Goal: Find specific page/section: Find specific page/section

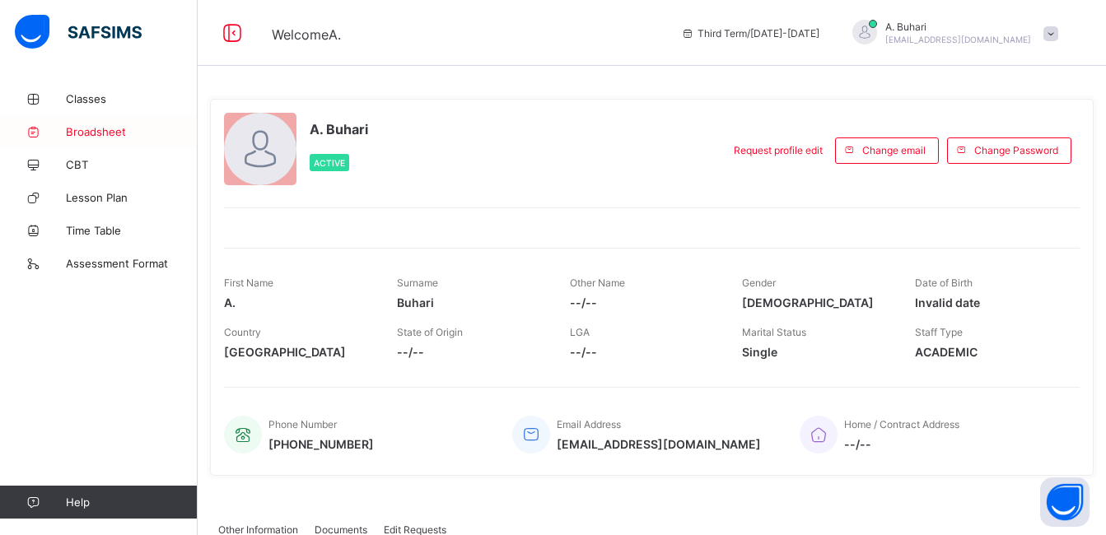
drag, startPoint x: 0, startPoint y: 0, endPoint x: 95, endPoint y: 124, distance: 156.3
click at [95, 124] on link "Broadsheet" at bounding box center [99, 131] width 198 height 33
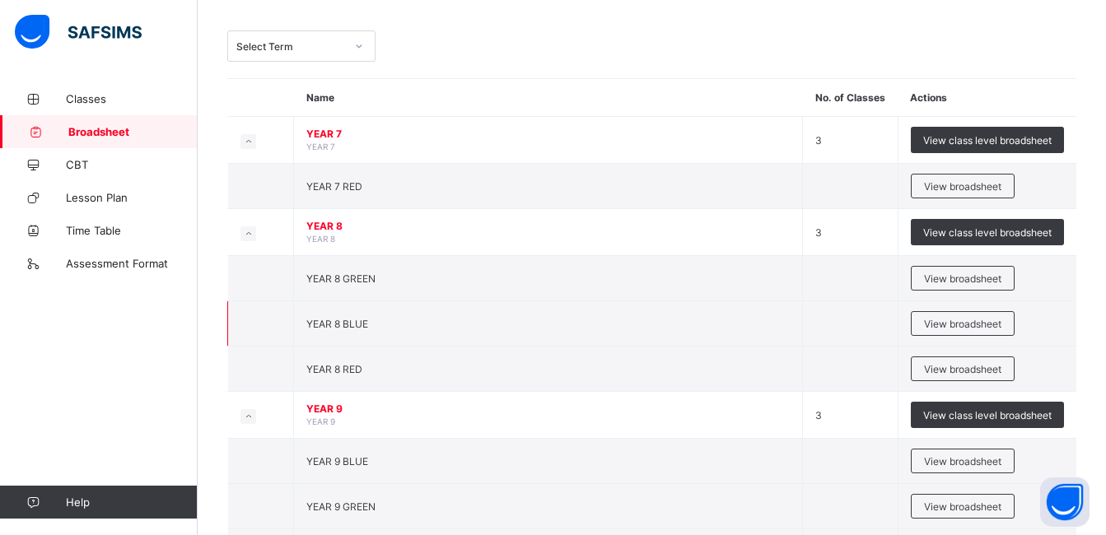
scroll to position [77, 0]
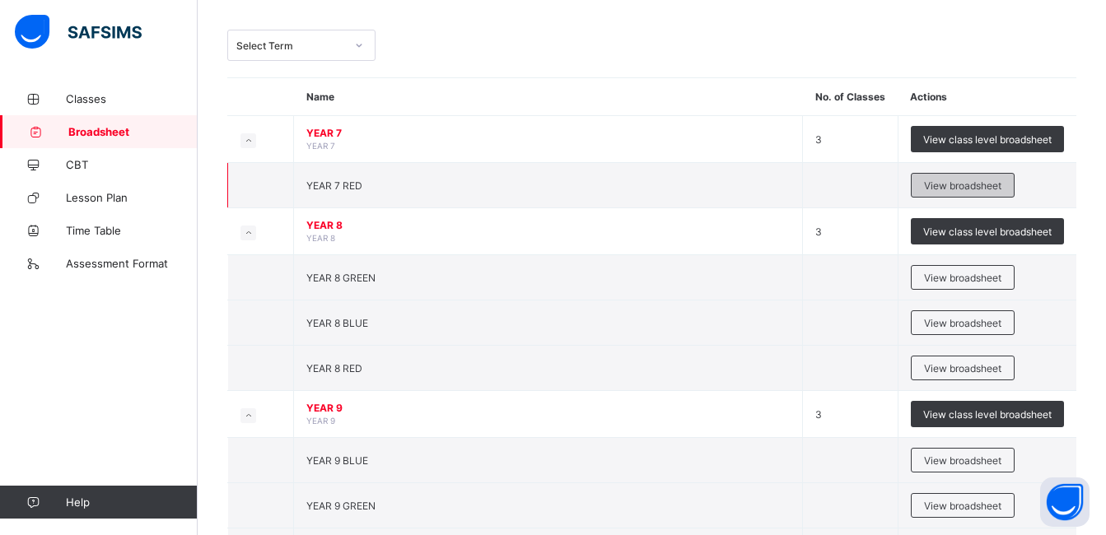
click at [967, 189] on span "View broadsheet" at bounding box center [962, 185] width 77 height 12
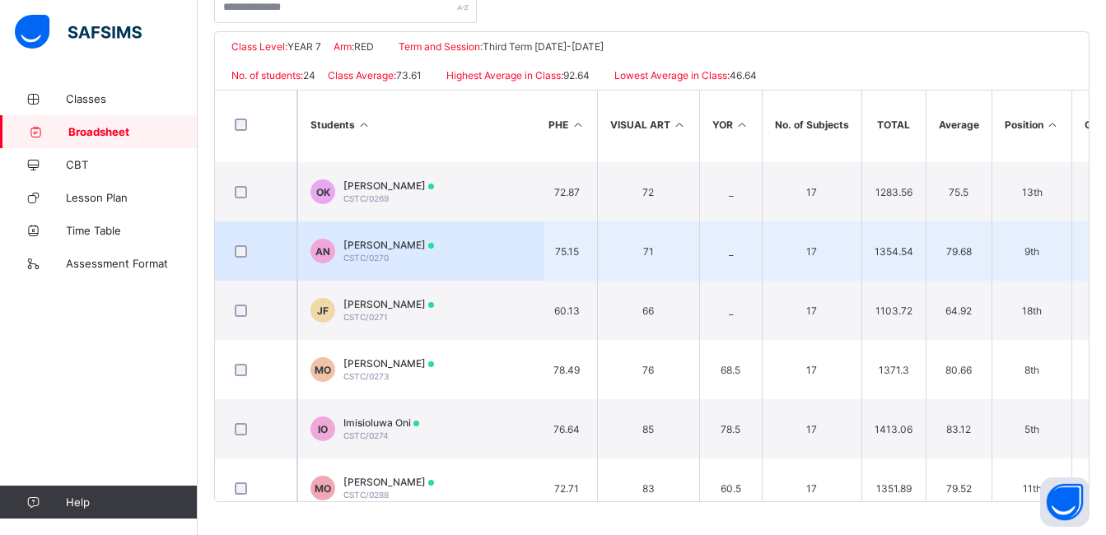
scroll to position [0, 1251]
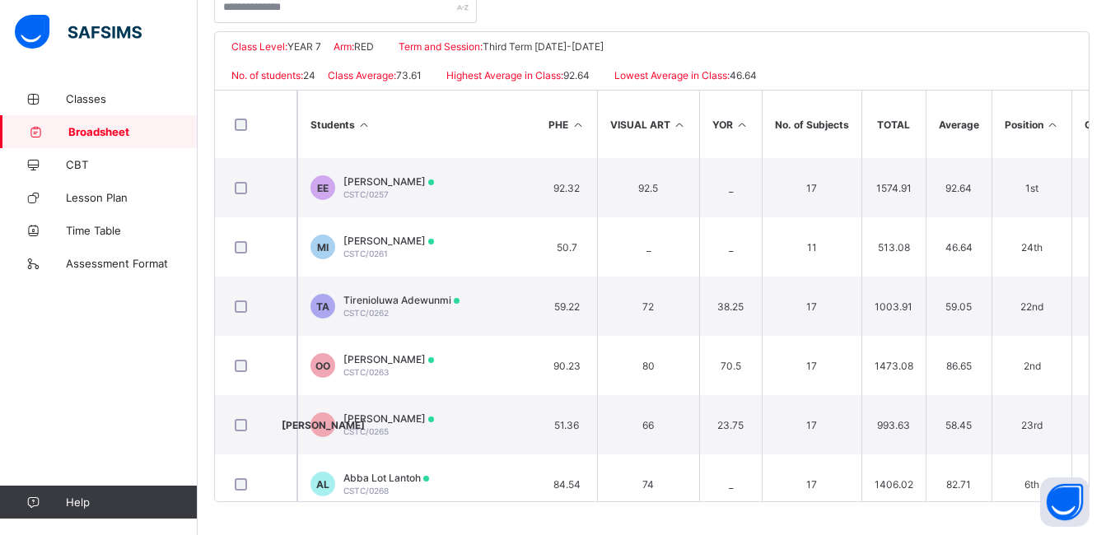
click at [110, 137] on span "Broadsheet" at bounding box center [132, 131] width 129 height 13
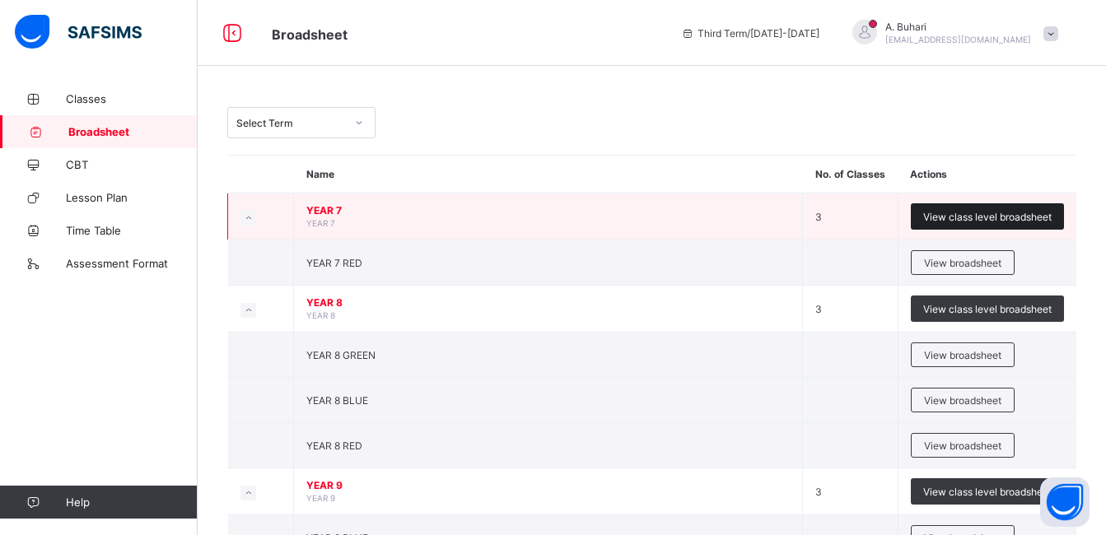
click at [994, 217] on span "View class level broadsheet" at bounding box center [987, 217] width 128 height 12
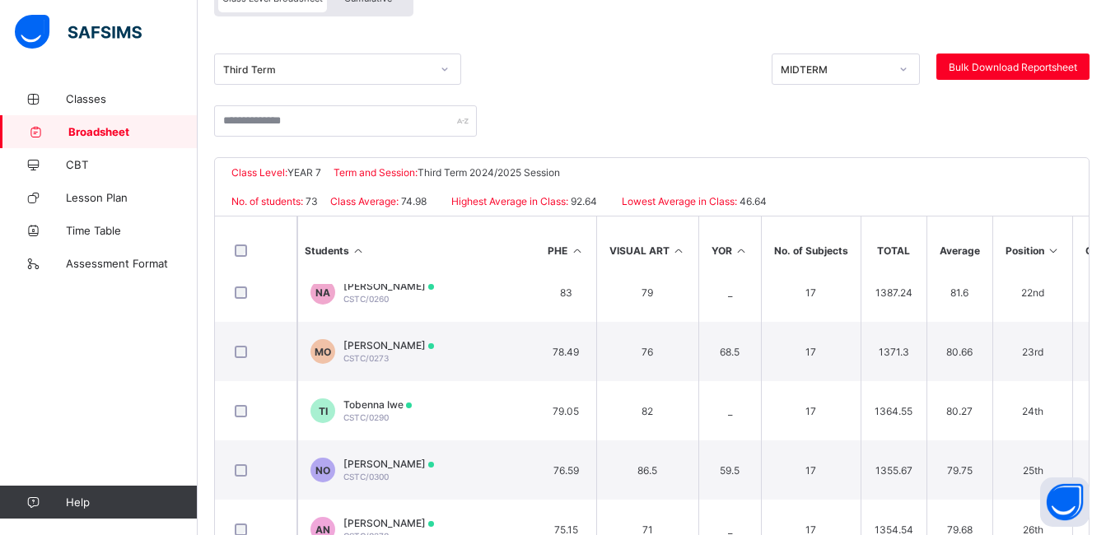
scroll to position [1267, 1251]
